Goal: Task Accomplishment & Management: Manage account settings

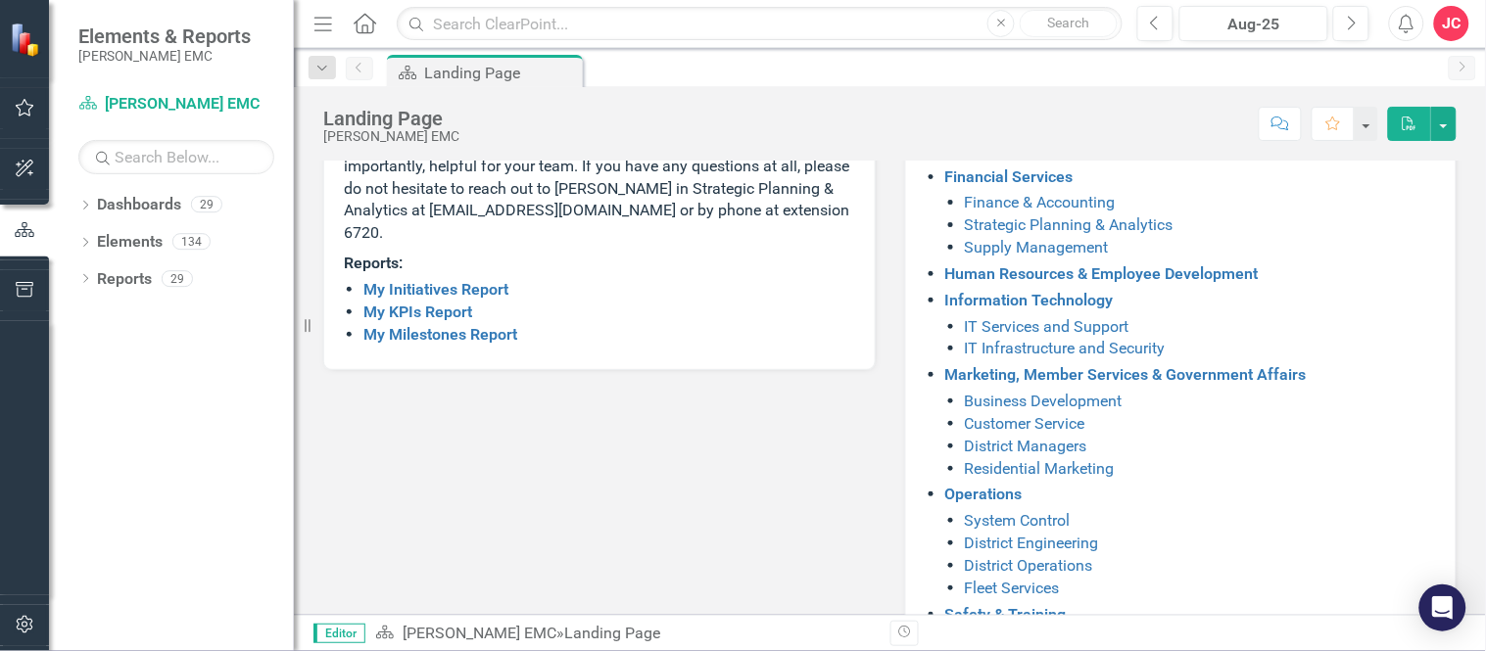
scroll to position [388, 0]
click at [457, 320] on link "My KPIs Report" at bounding box center [417, 311] width 109 height 19
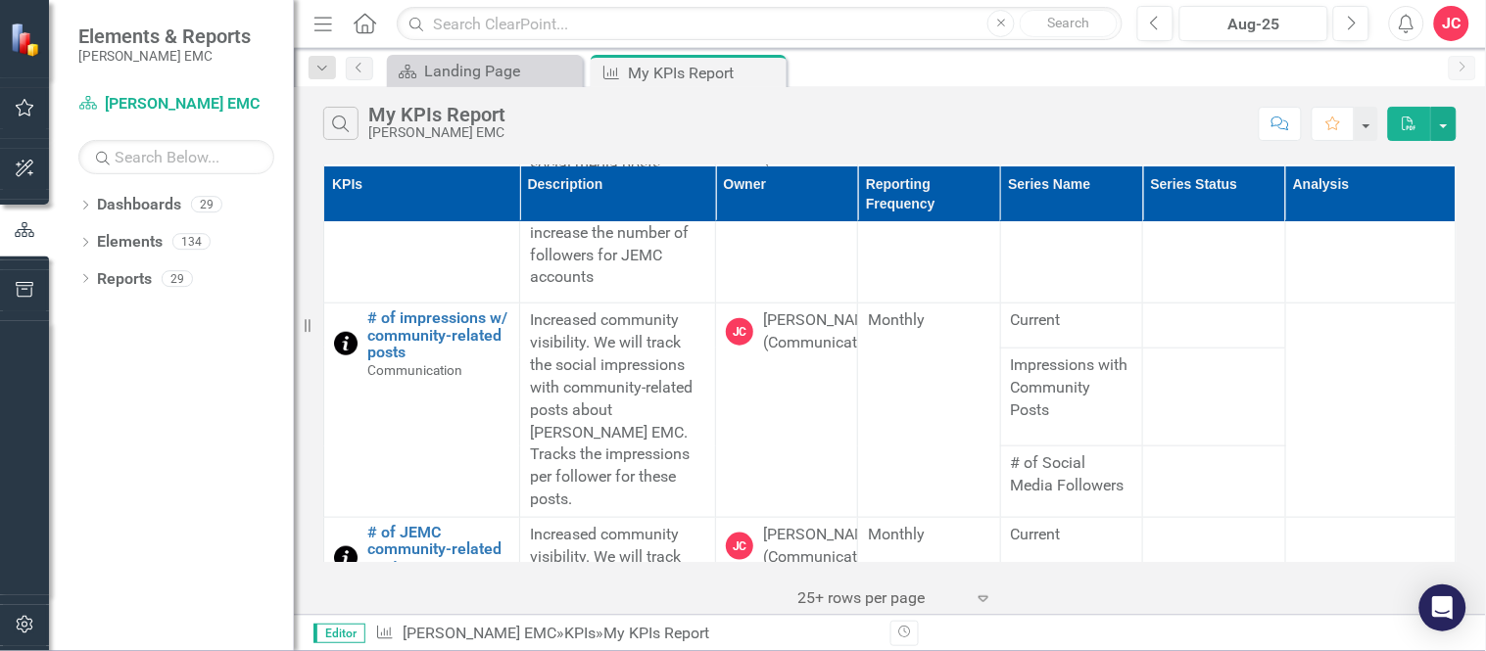
scroll to position [400, 0]
click at [446, 527] on link "# of JEMC community-related posts" at bounding box center [438, 550] width 142 height 52
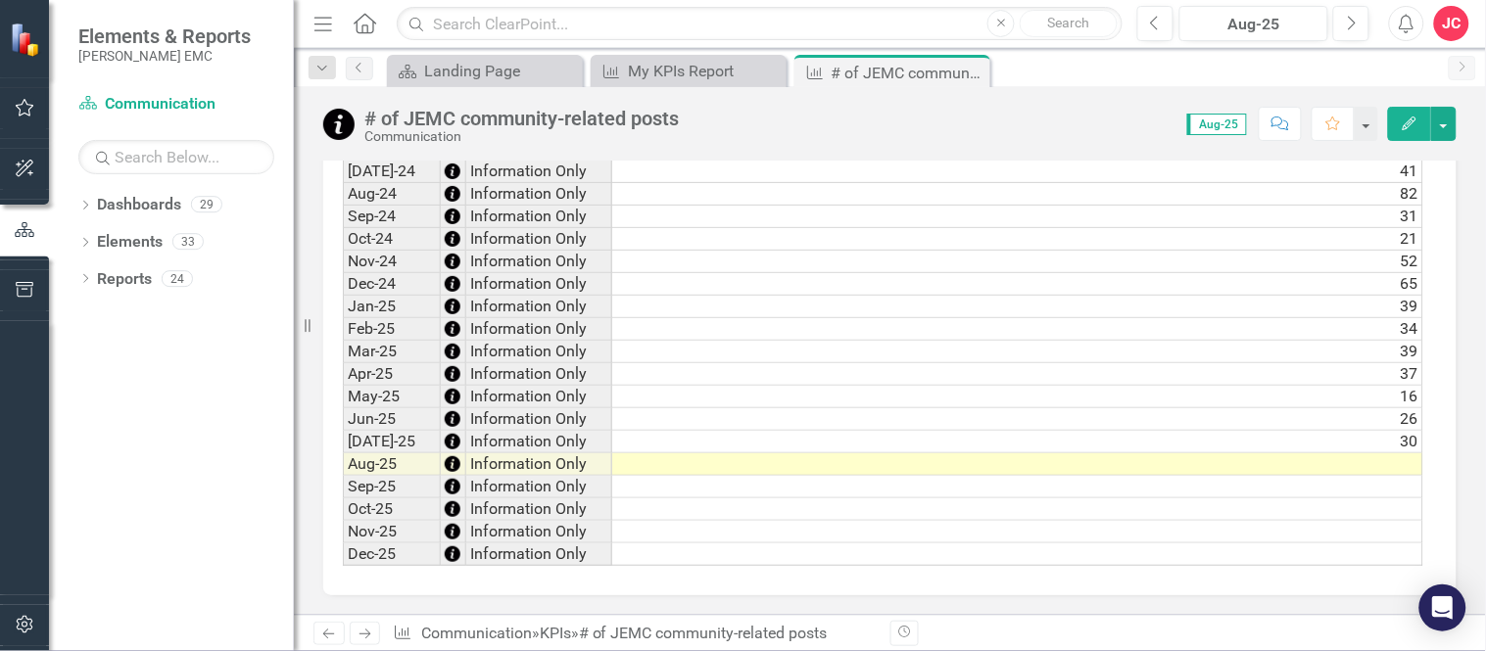
scroll to position [0, 14]
click at [1196, 457] on td at bounding box center [1017, 464] width 811 height 23
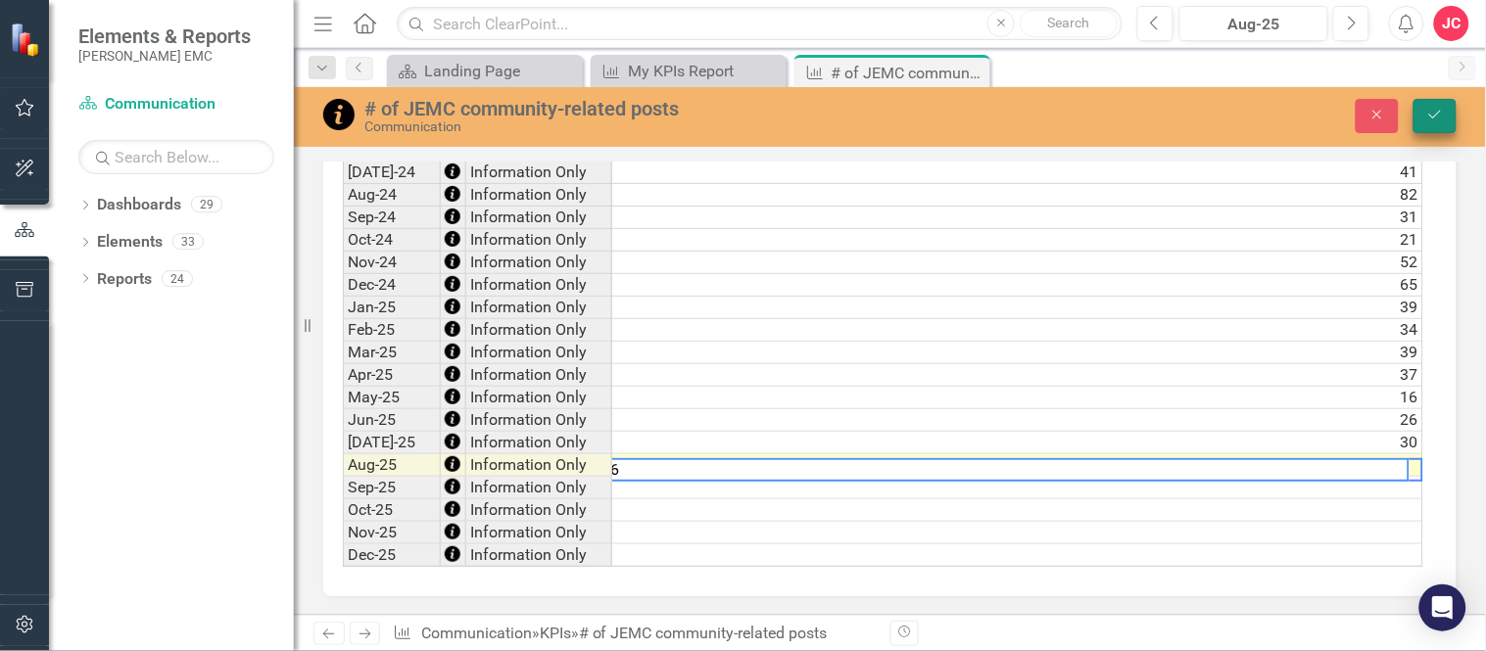
type textarea "46"
click at [1432, 111] on icon "Save" at bounding box center [1435, 115] width 18 height 14
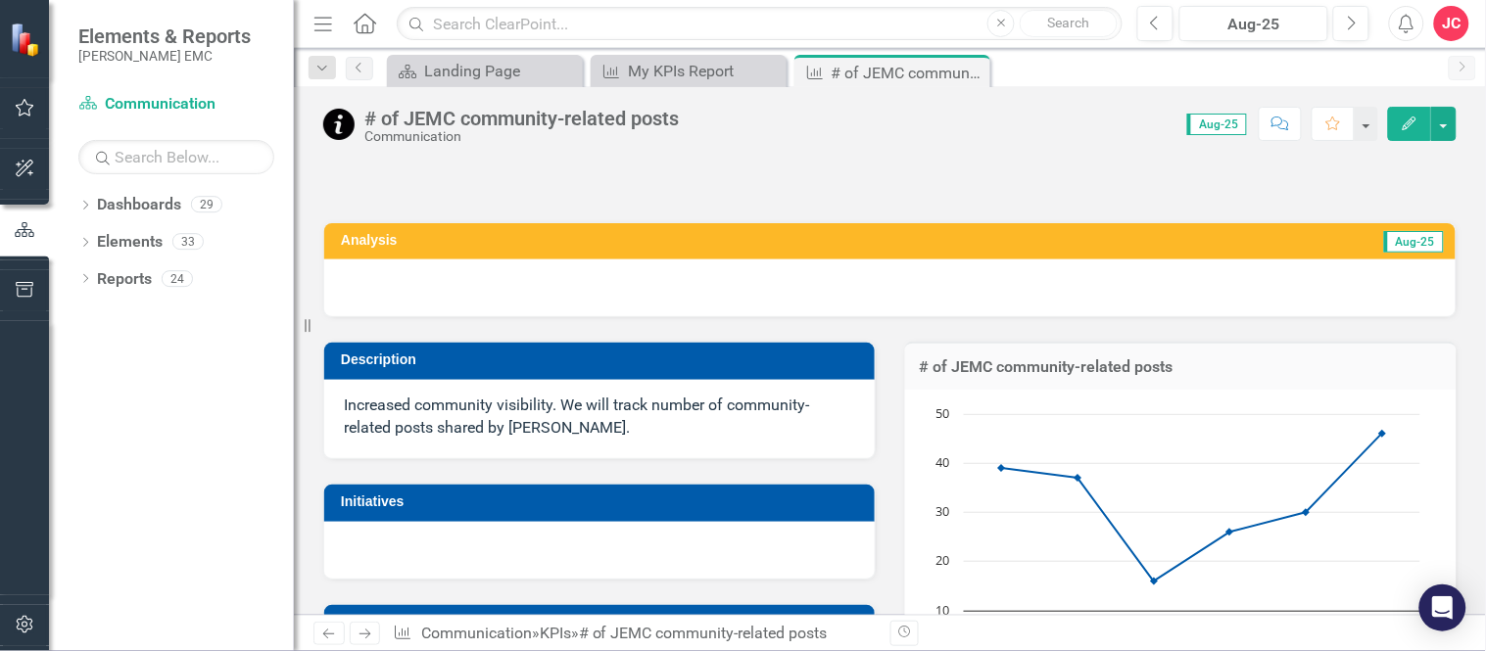
scroll to position [21, 0]
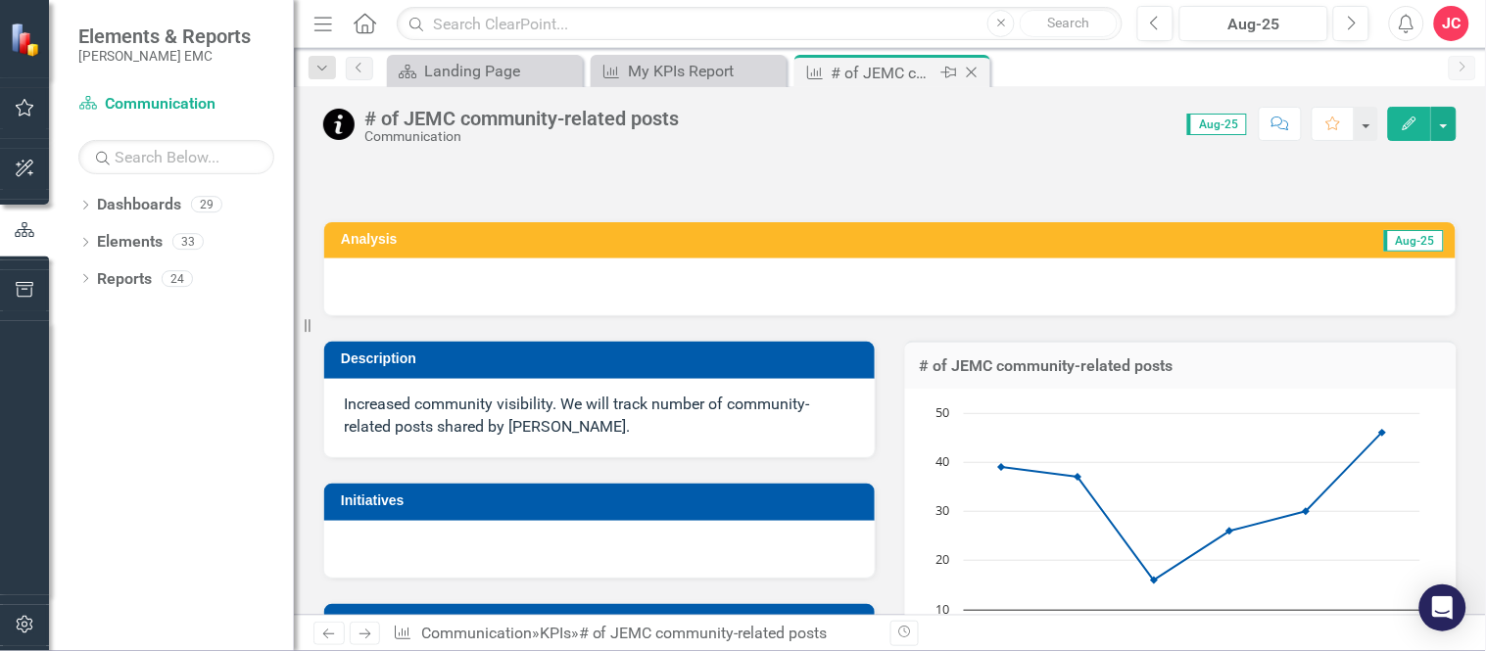
click at [972, 75] on icon "Close" at bounding box center [972, 73] width 20 height 16
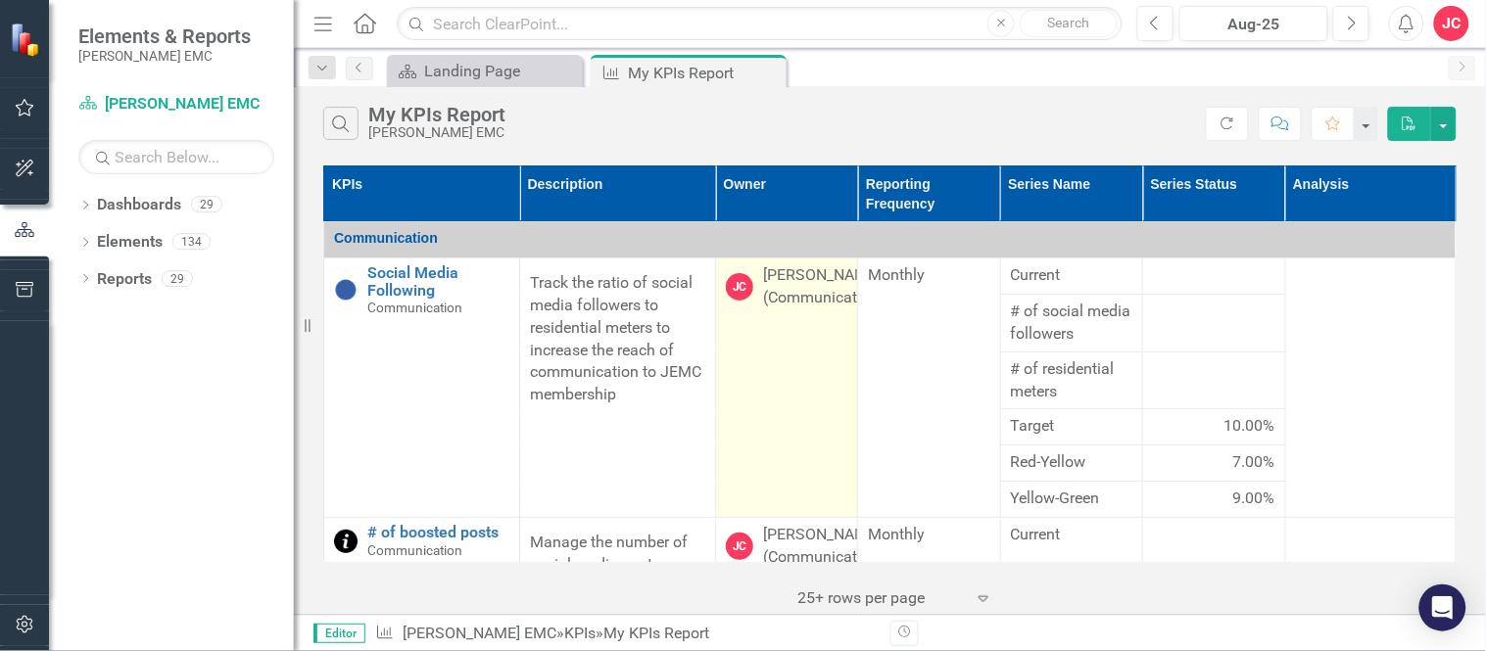
scroll to position [278, 0]
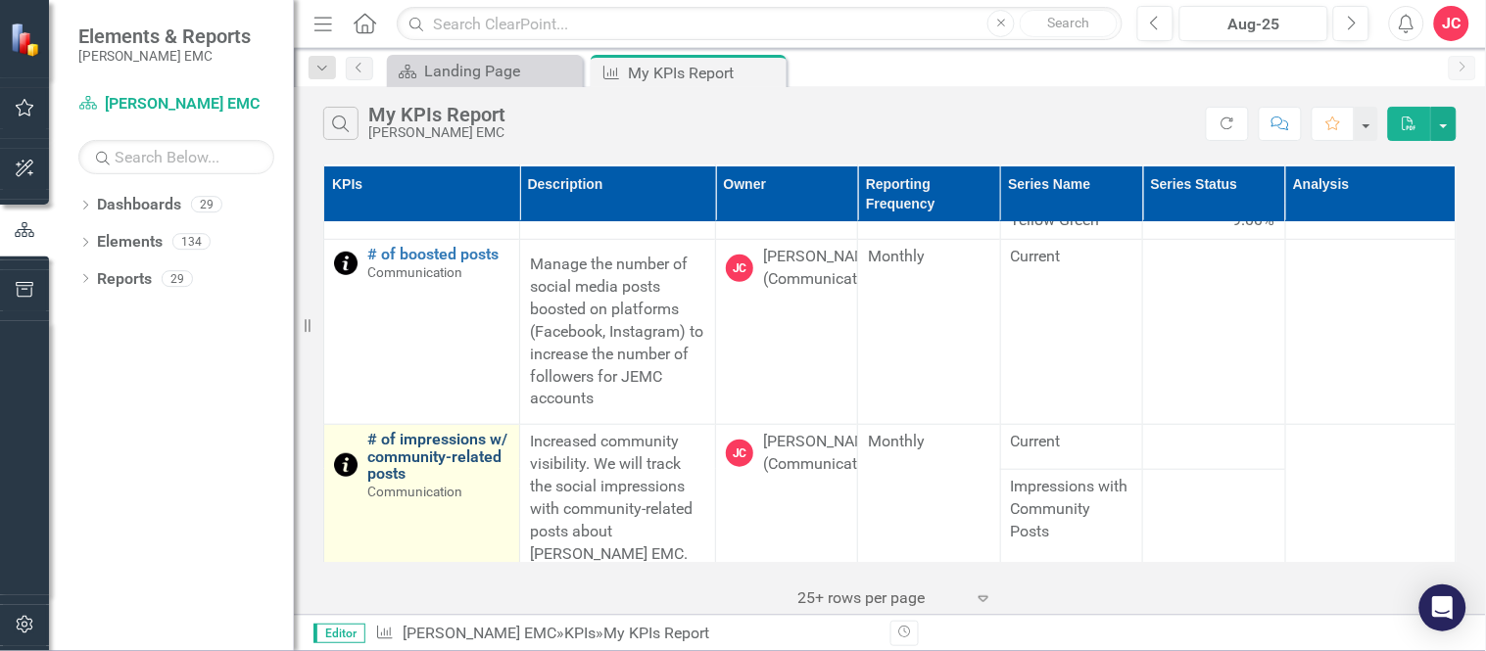
click at [407, 462] on link "# of impressions w/ community-related posts" at bounding box center [438, 457] width 142 height 52
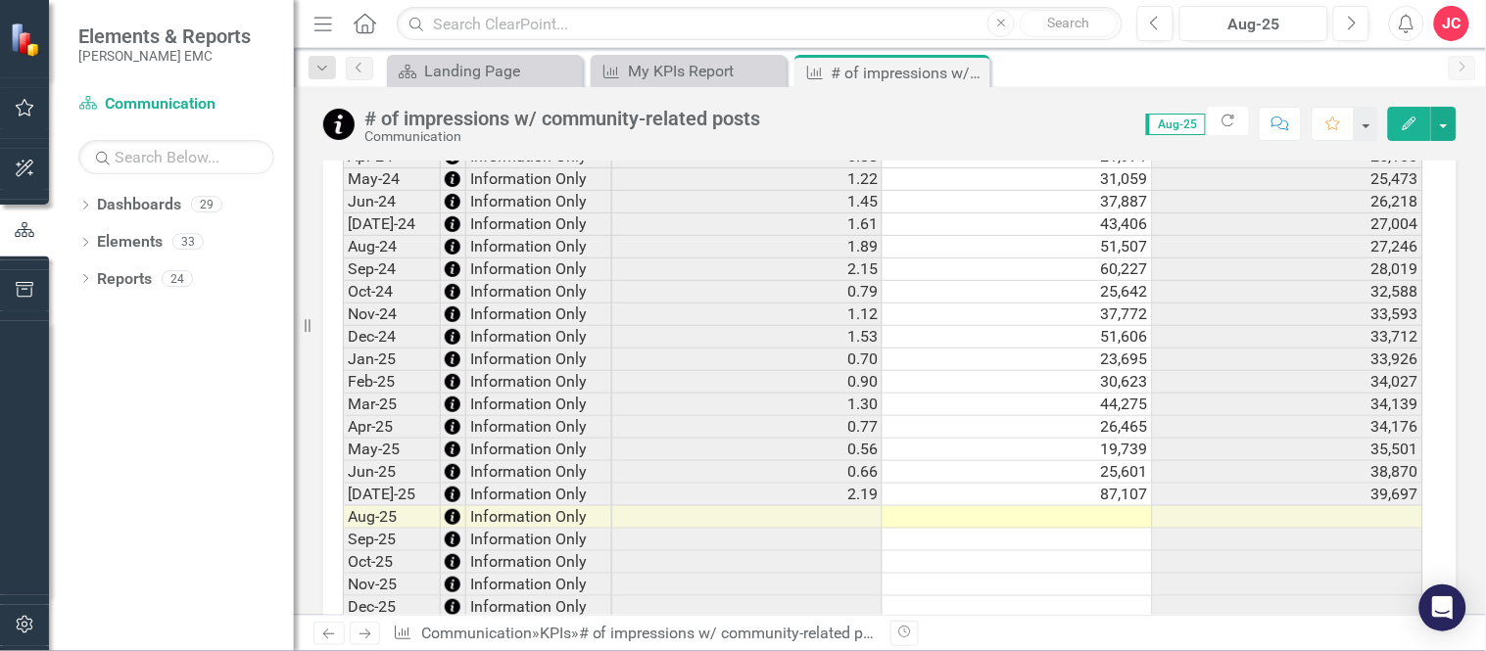
scroll to position [1935, 0]
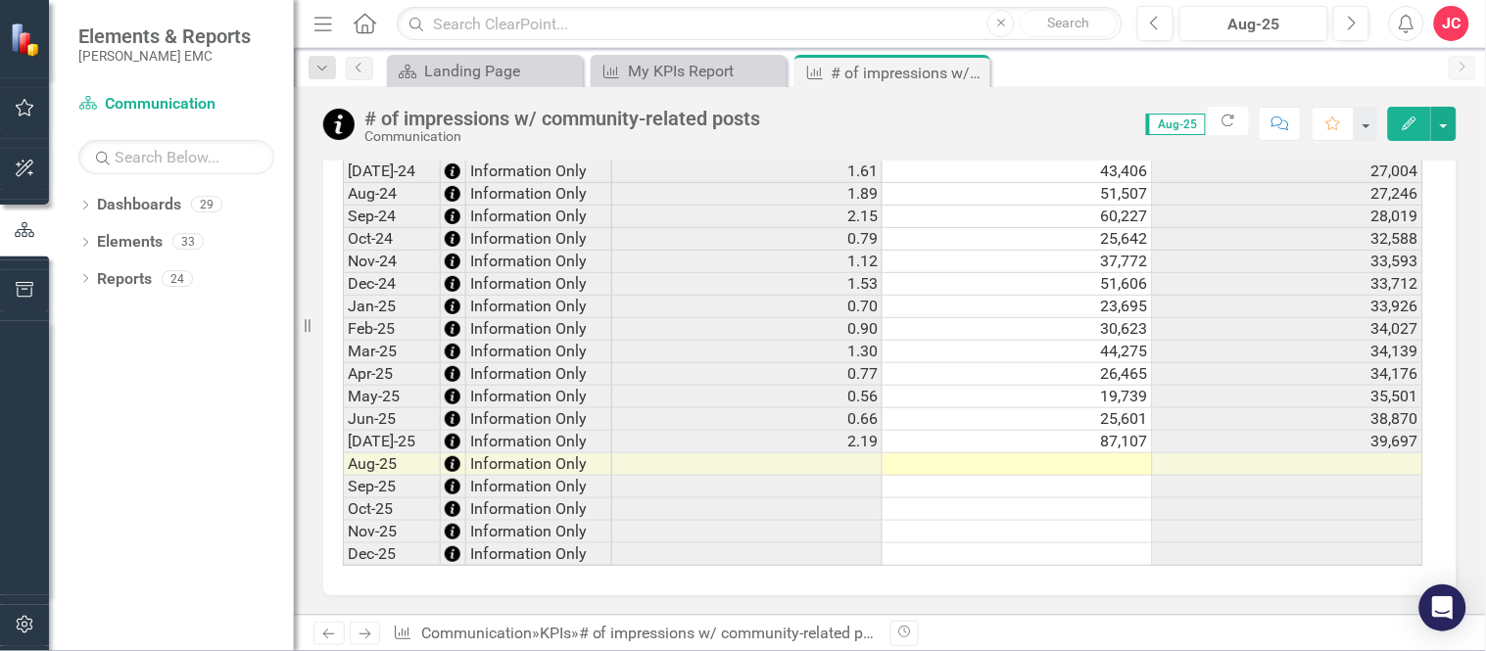
click at [1058, 453] on td at bounding box center [1017, 464] width 270 height 23
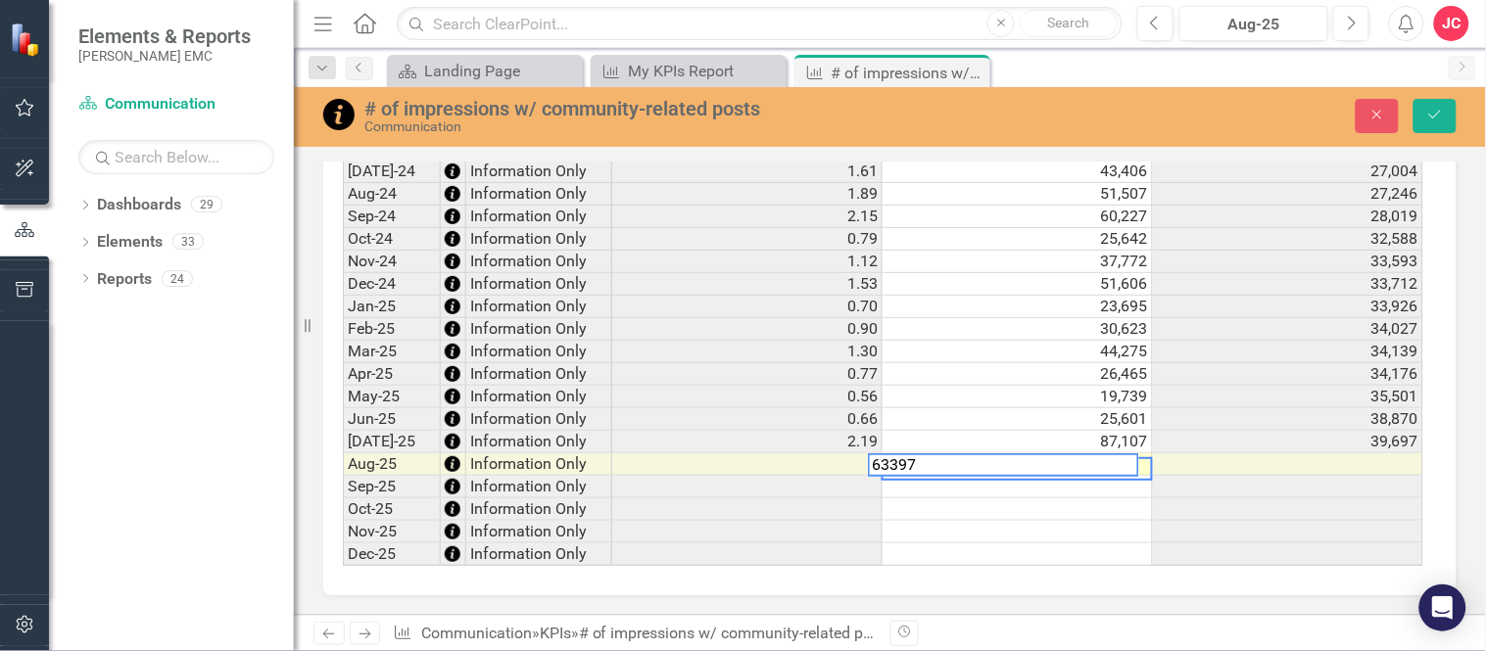
type textarea "63397"
click at [343, 464] on div "Period Status Current Impressions with Community Posts # of Social Media Follow…" at bounding box center [343, 13] width 0 height 1106
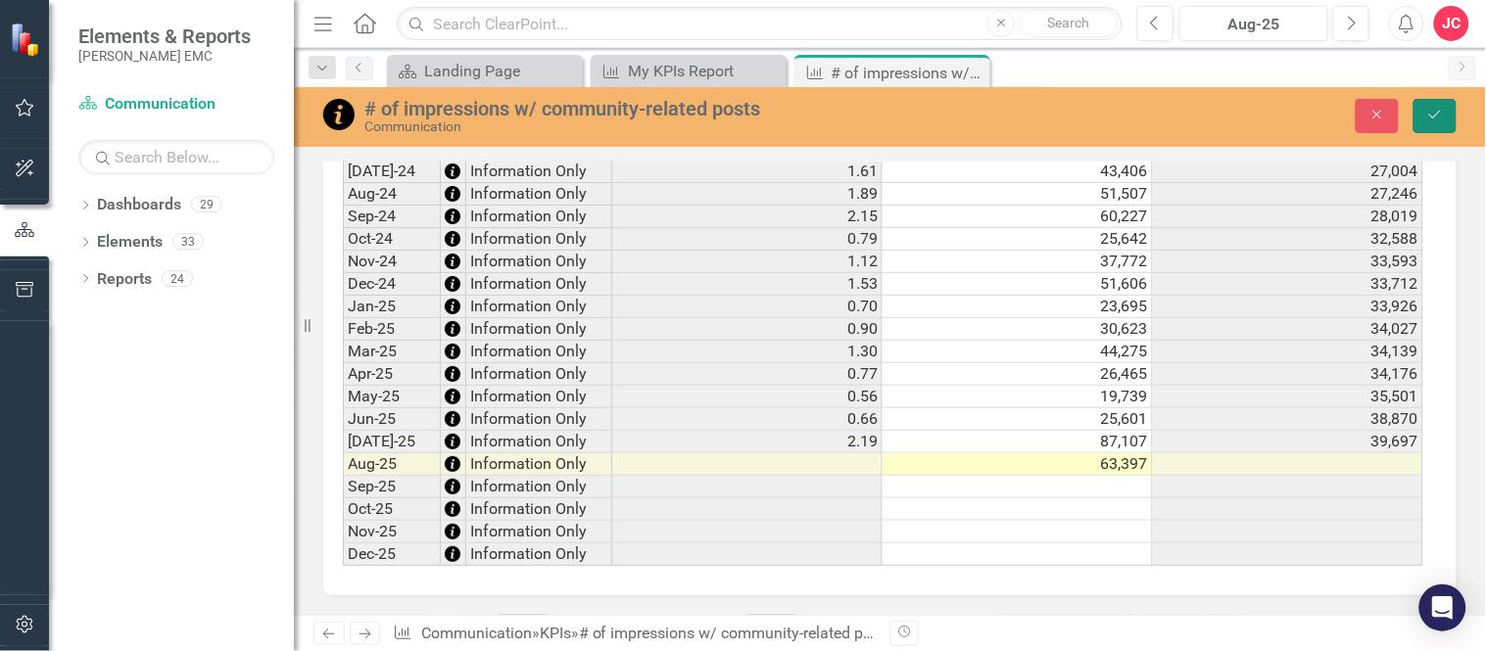
click at [1433, 114] on icon "Save" at bounding box center [1435, 115] width 18 height 14
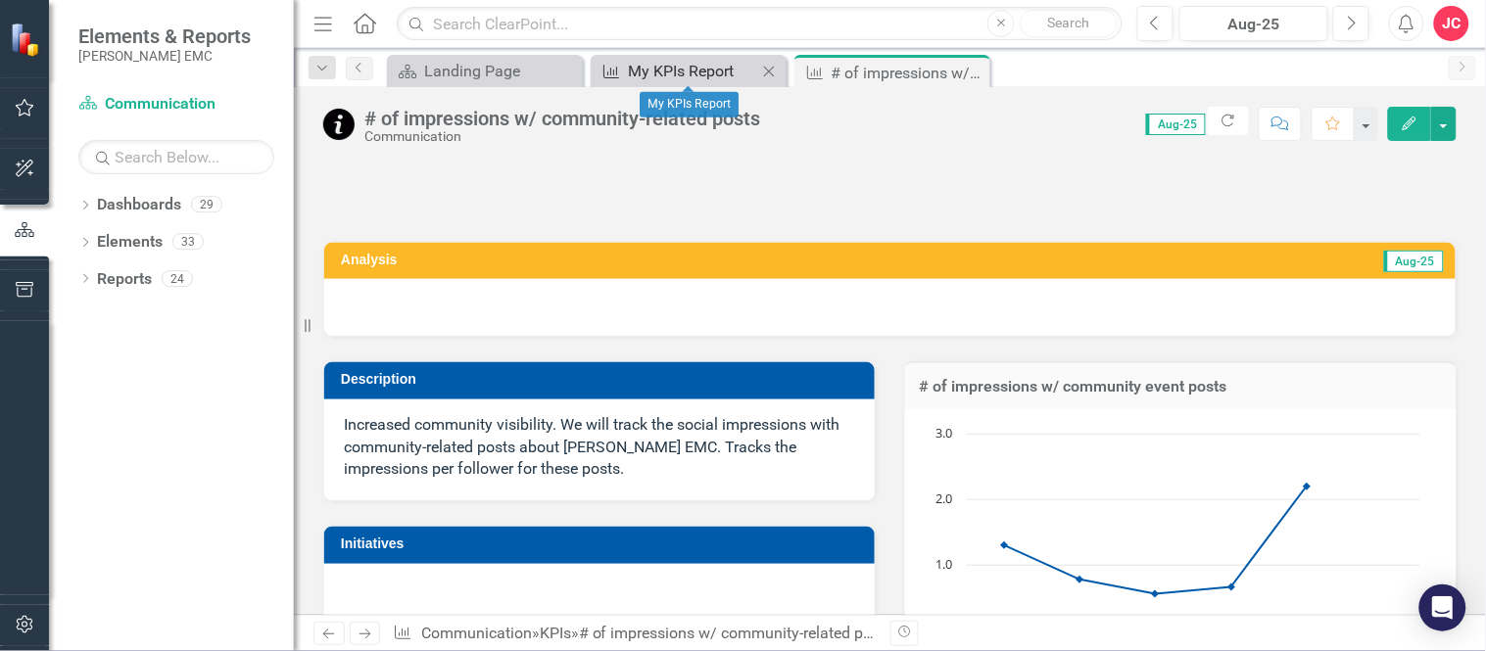
click at [721, 76] on div "My KPIs Report" at bounding box center [692, 71] width 129 height 24
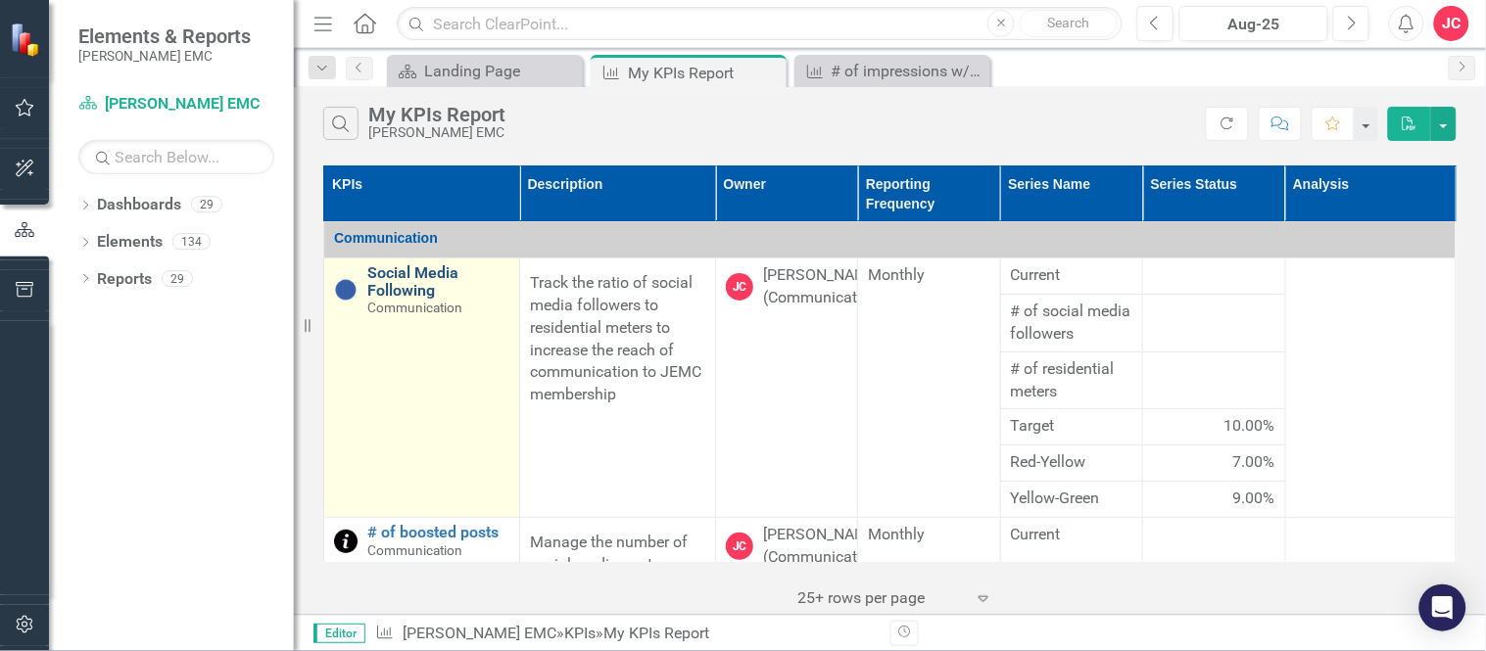
click at [405, 281] on link "Social Media Following" at bounding box center [438, 281] width 142 height 34
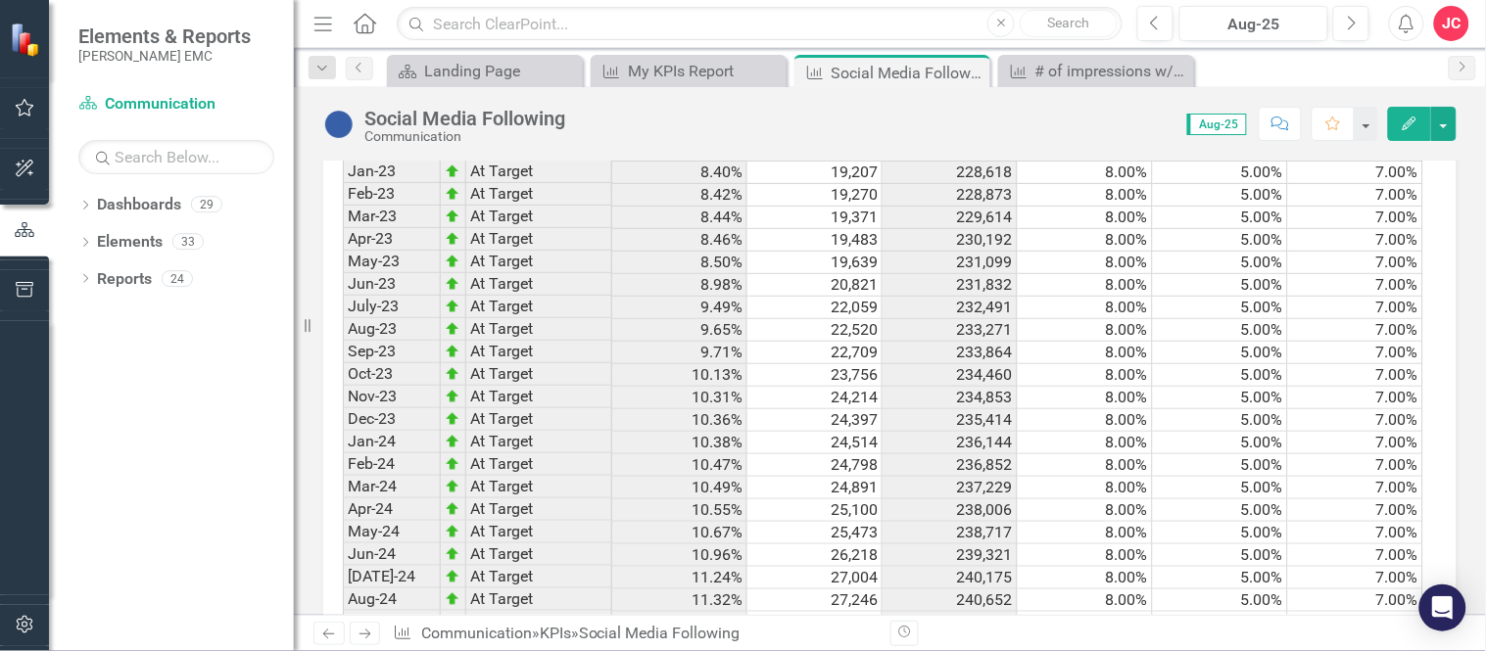
scroll to position [2063, 0]
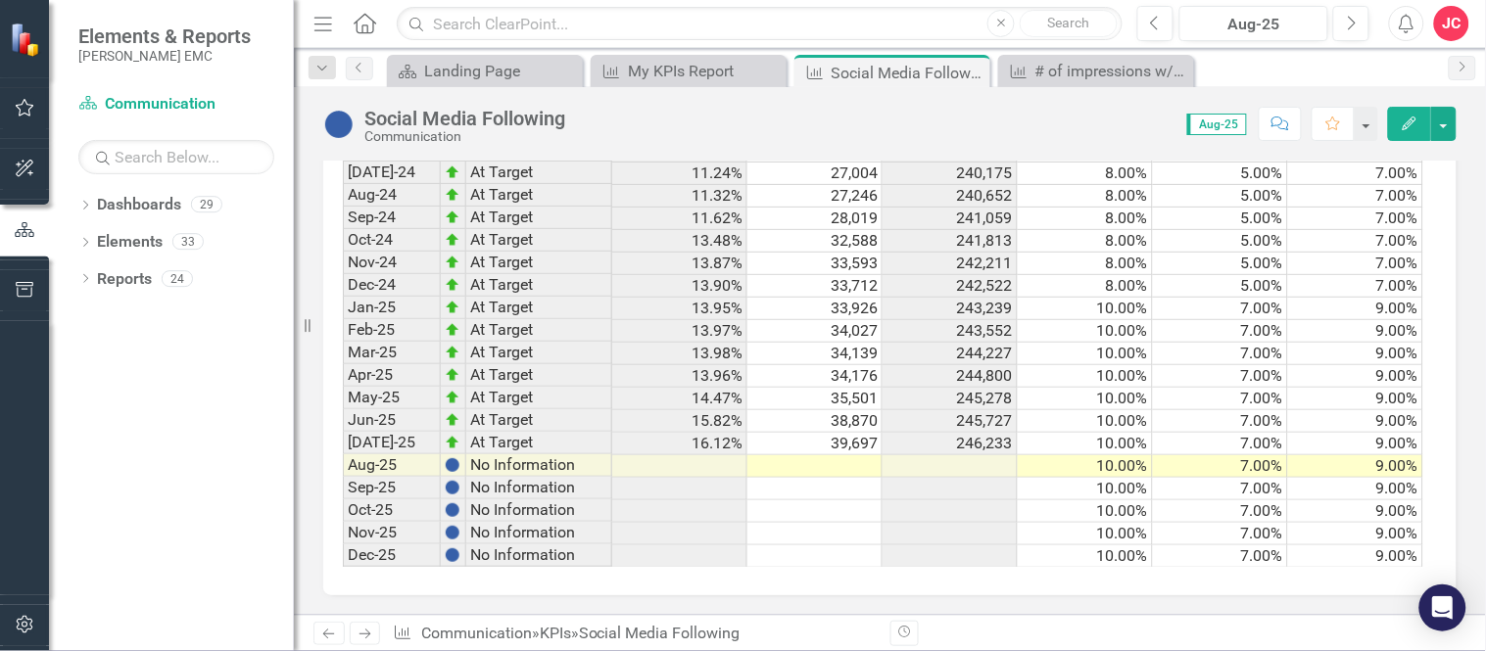
click at [777, 455] on td at bounding box center [814, 466] width 135 height 23
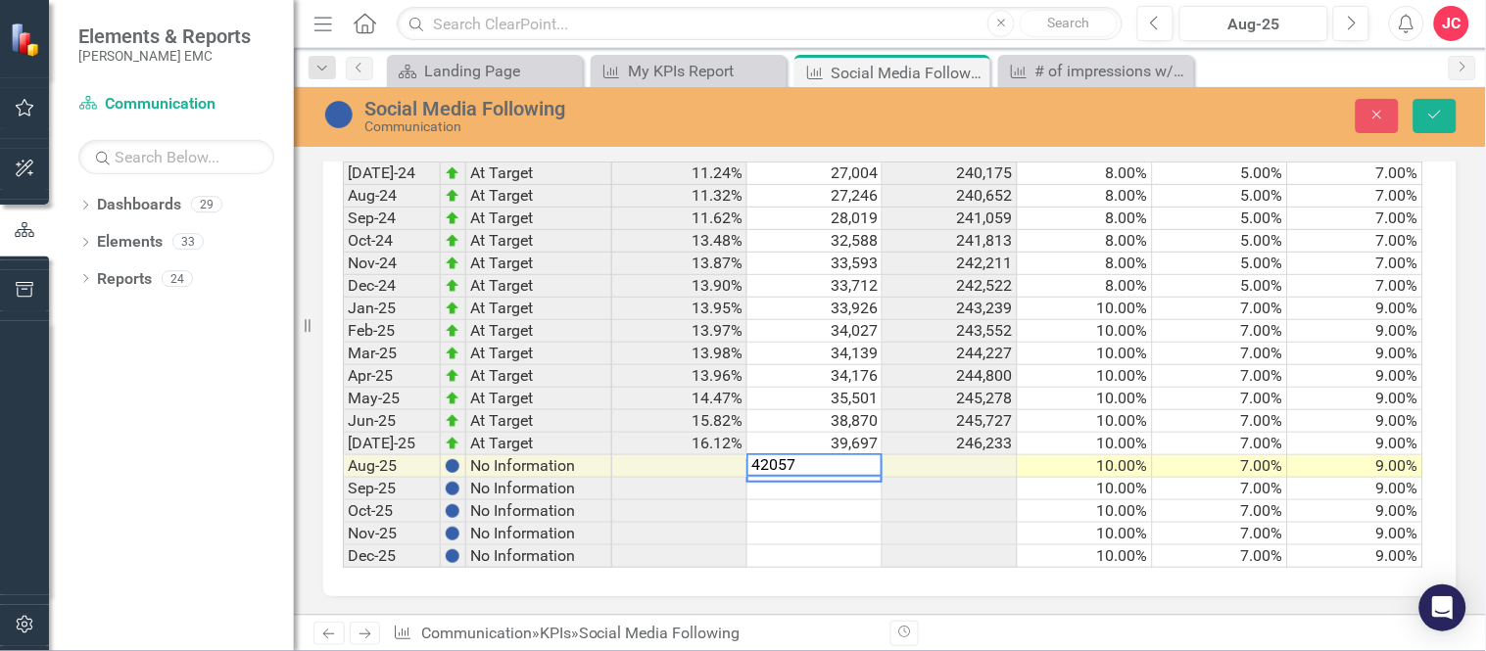
type textarea "42057"
click at [796, 478] on td at bounding box center [814, 489] width 135 height 23
click at [1438, 120] on icon "Save" at bounding box center [1435, 115] width 18 height 14
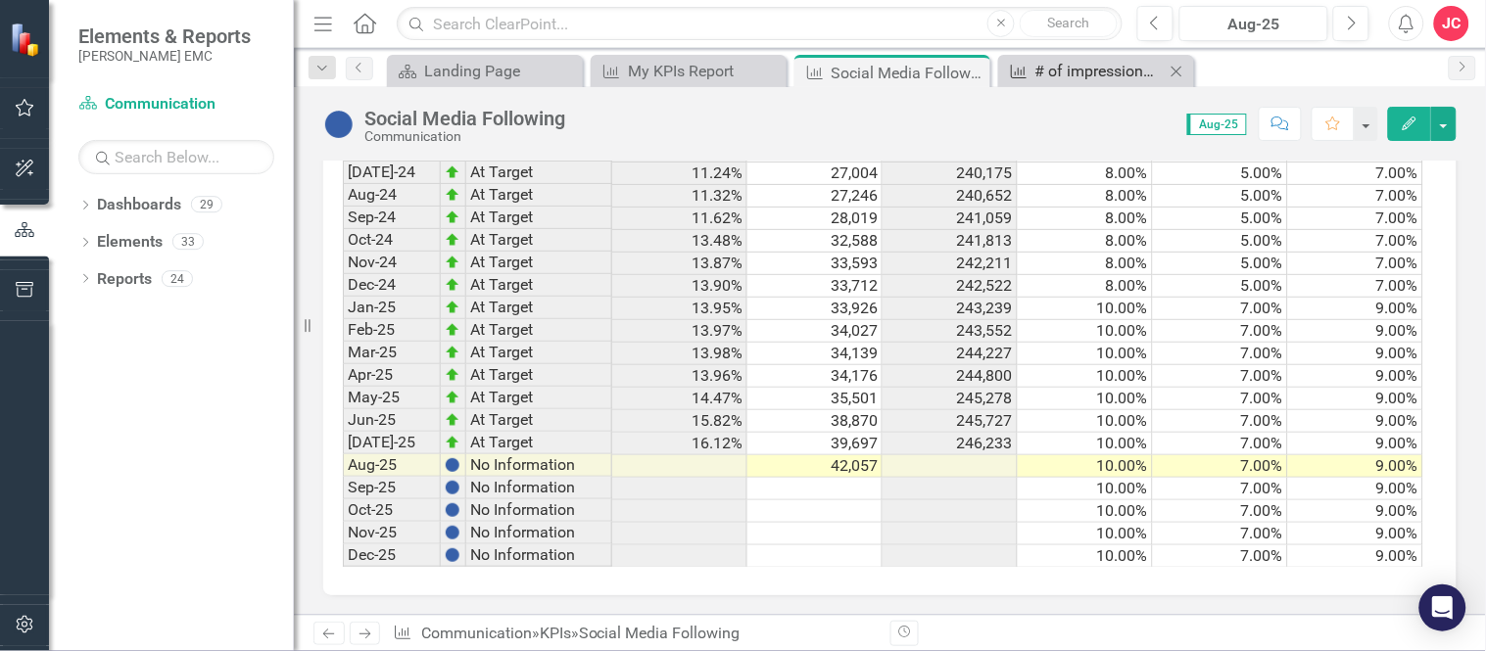
click at [1072, 66] on div "# of impressions w/ community-related posts" at bounding box center [1099, 71] width 129 height 24
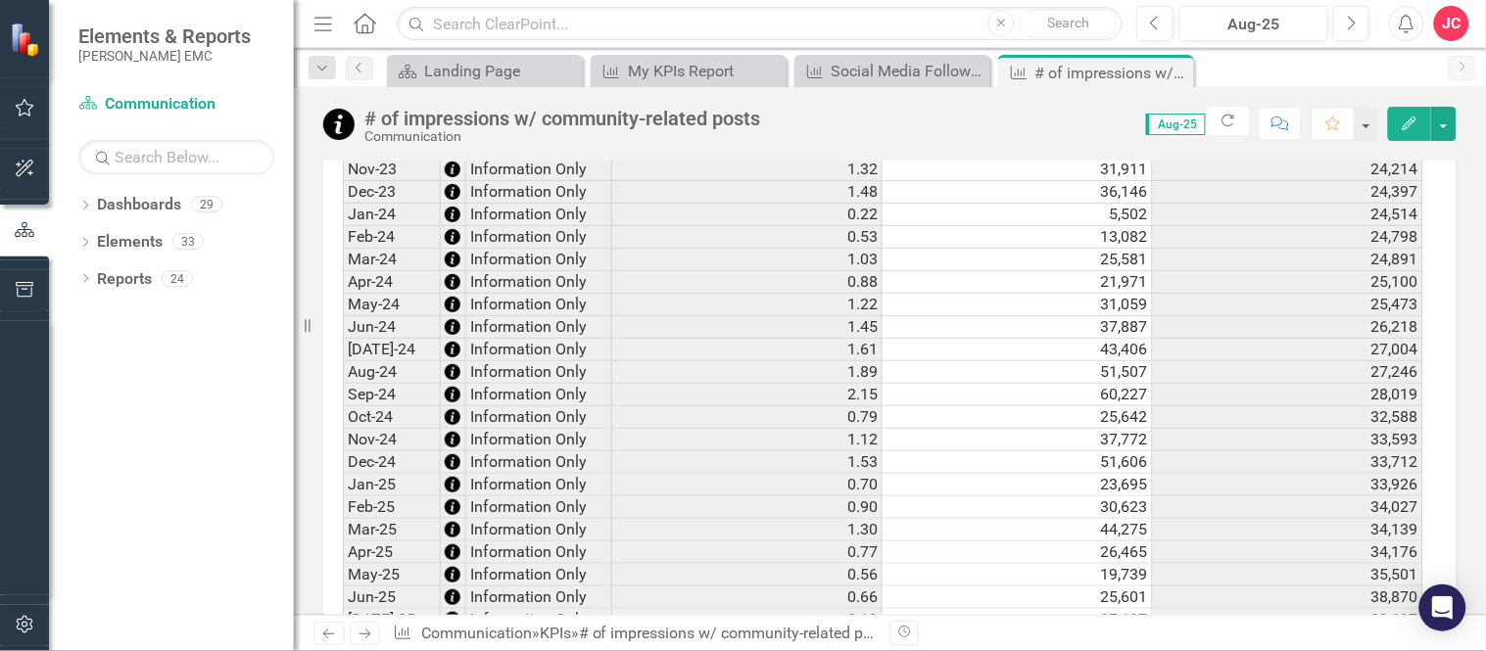
scroll to position [4, 0]
